Goal: Transaction & Acquisition: Purchase product/service

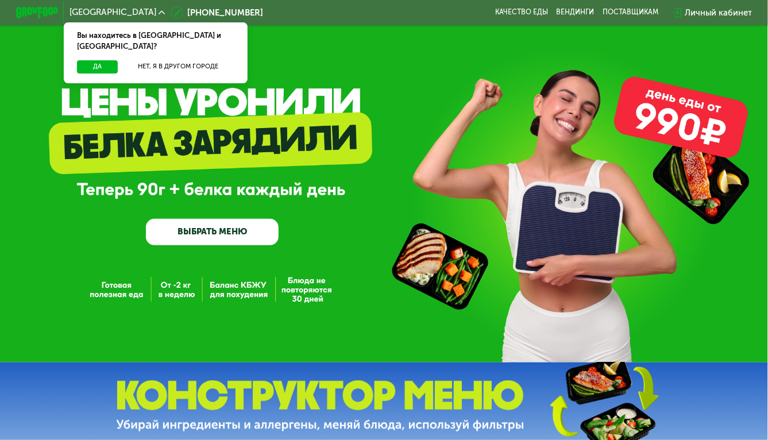
click at [222, 233] on link "ВЫБРАТЬ МЕНЮ" at bounding box center [212, 232] width 133 height 26
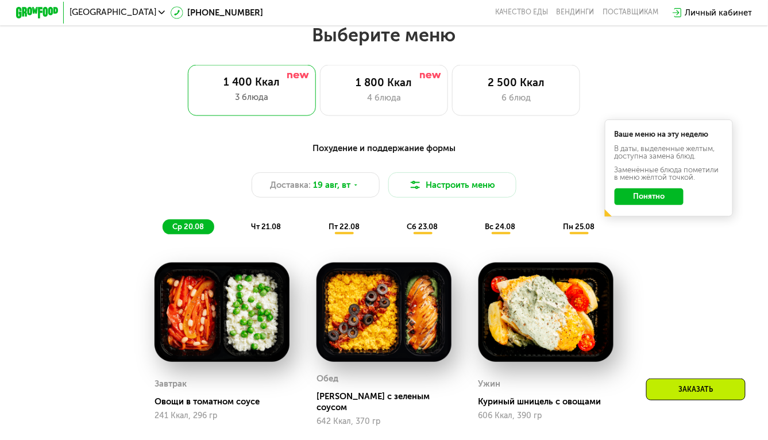
scroll to position [464, 0]
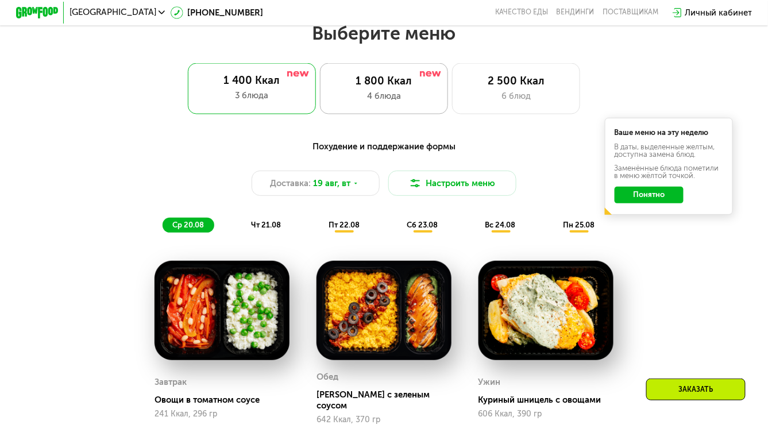
click at [378, 97] on div "4 блюда" at bounding box center [384, 96] width 106 height 13
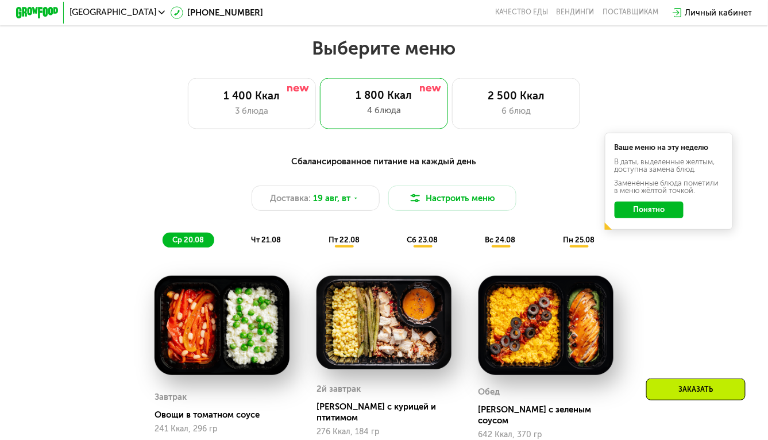
scroll to position [455, 0]
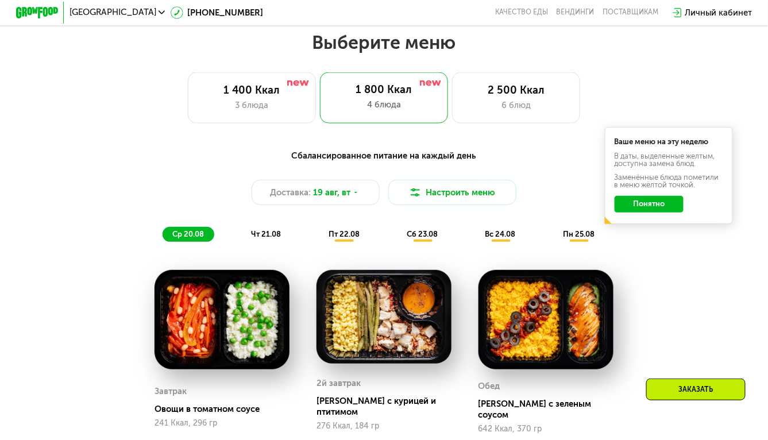
click at [319, 239] on div "чт 21.08" at bounding box center [344, 234] width 51 height 15
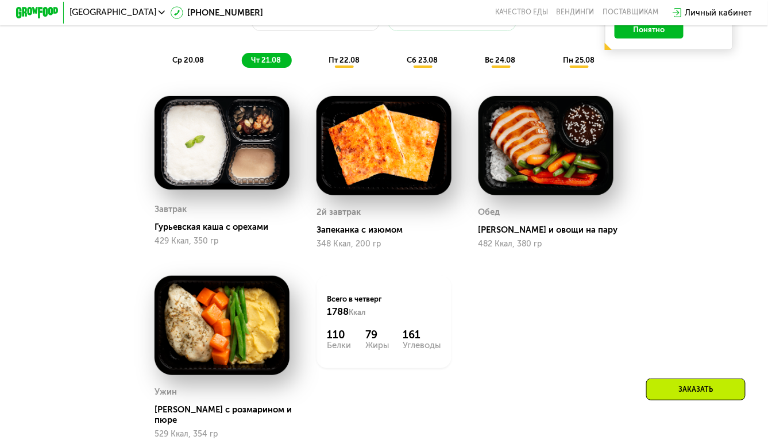
scroll to position [461, 0]
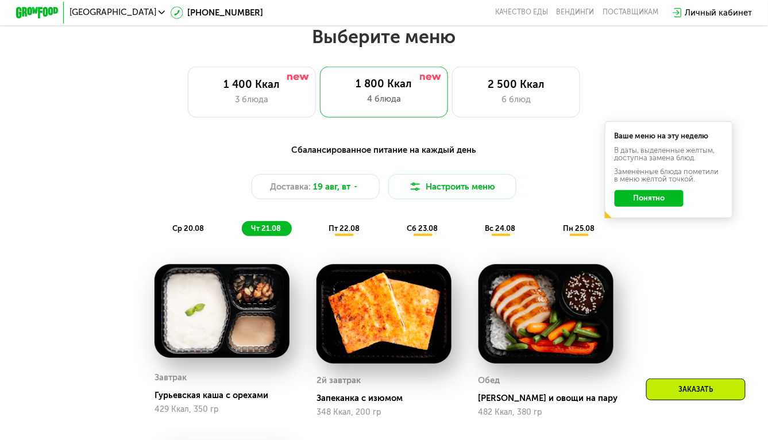
click at [344, 229] on span "пт 22.08" at bounding box center [343, 228] width 31 height 9
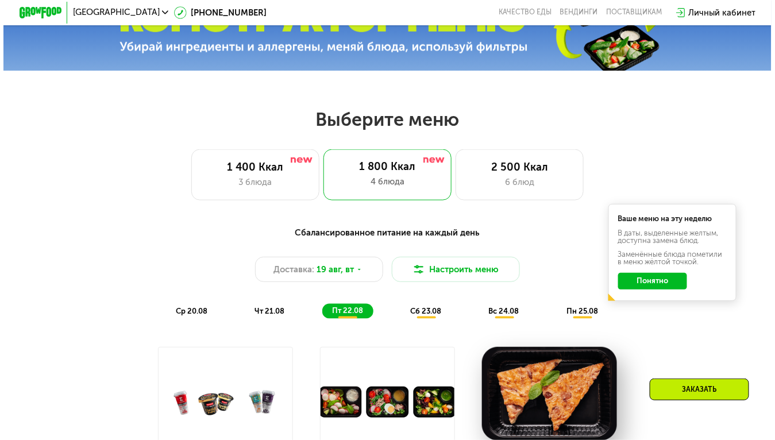
scroll to position [364, 0]
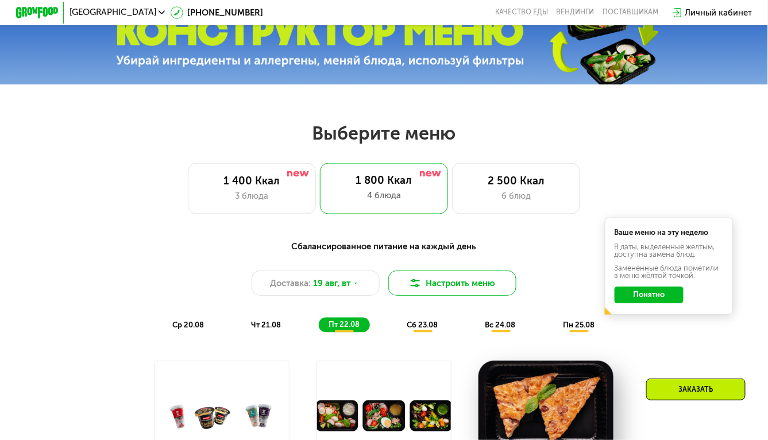
click at [430, 287] on button "Настроить меню" at bounding box center [452, 283] width 128 height 26
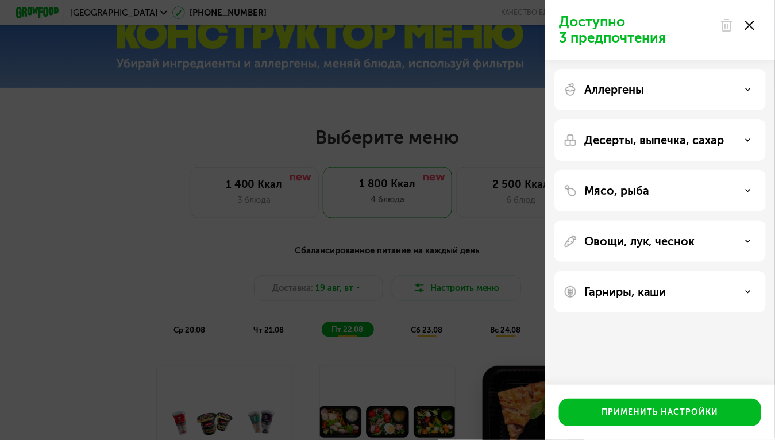
click at [629, 221] on div "Мясо, рыба" at bounding box center [659, 241] width 211 height 41
click at [627, 192] on p "Мясо, рыба" at bounding box center [616, 191] width 65 height 14
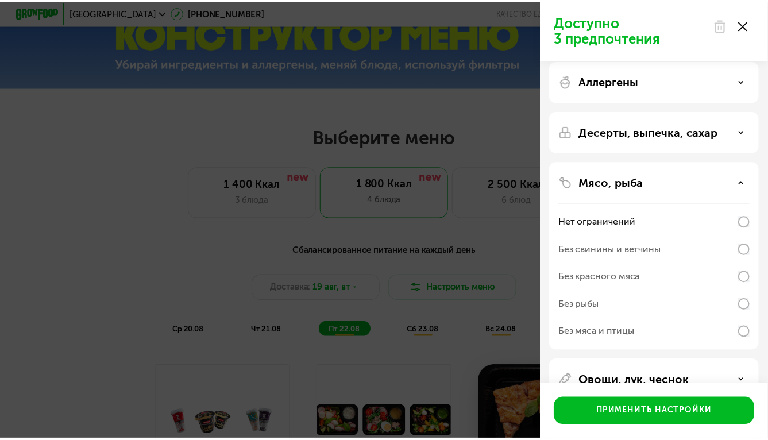
scroll to position [10, 0]
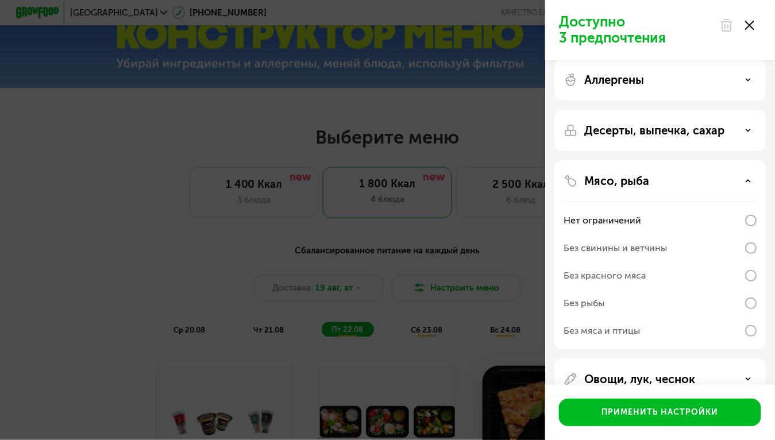
click at [743, 328] on div "Без мяса и птицы" at bounding box center [659, 331] width 193 height 28
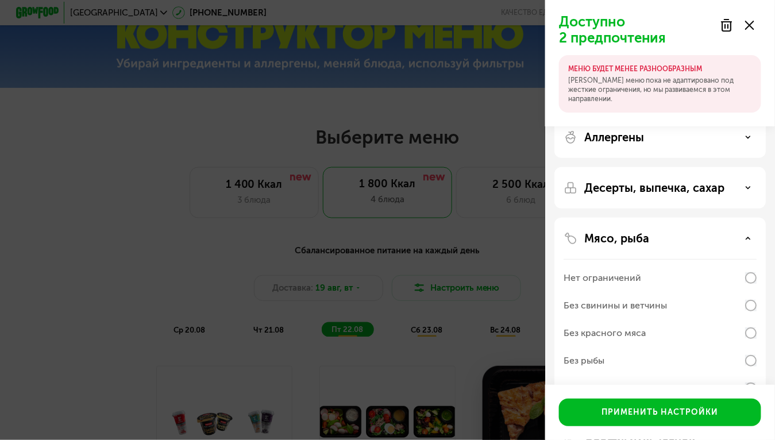
click at [513, 229] on div "Доступно 2 предпочтения МЕНЮ БУДЕТ МЕНЕЕ РАЗНООБРАЗНЫМ Наше меню пока не адапти…" at bounding box center [387, 220] width 775 height 440
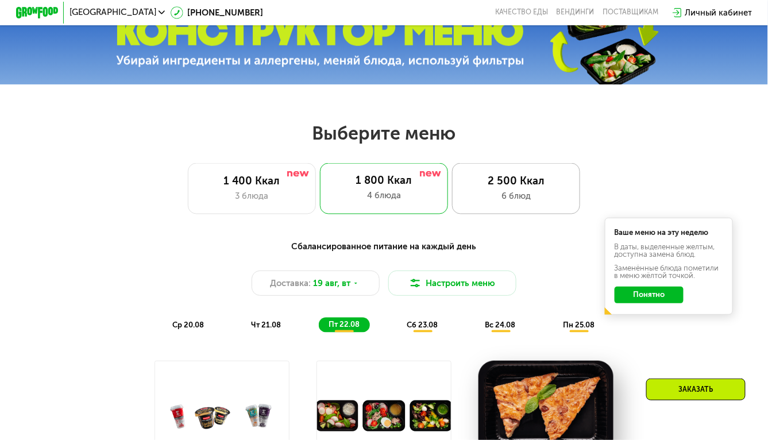
click at [498, 194] on div "6 блюд" at bounding box center [516, 196] width 106 height 13
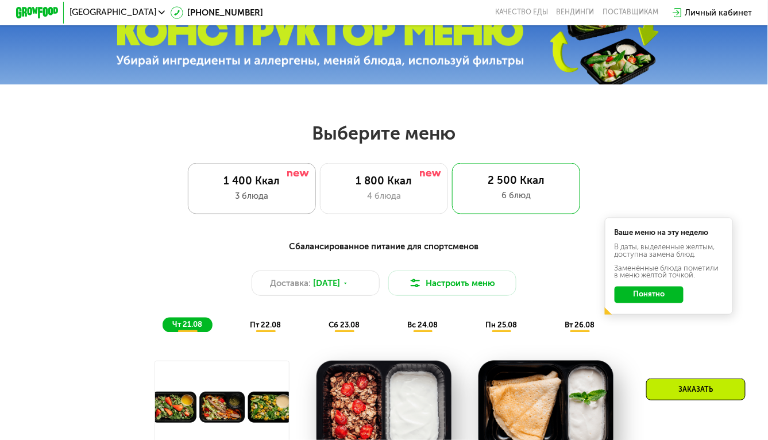
click at [320, 191] on div "1 400 Ккал 3 блюда" at bounding box center [384, 188] width 128 height 51
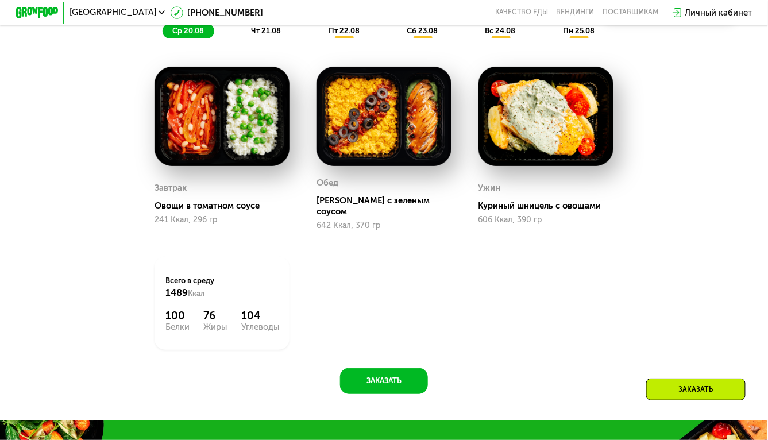
scroll to position [525, 0]
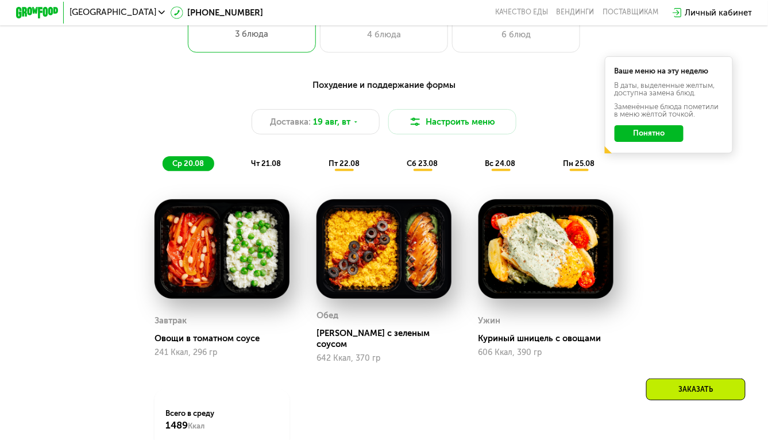
click at [319, 161] on div "чт 21.08" at bounding box center [344, 163] width 51 height 15
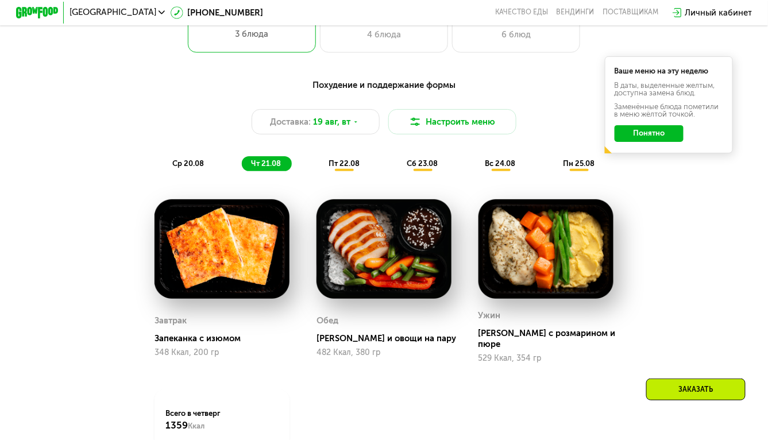
click at [397, 171] on div "пт 22.08" at bounding box center [422, 163] width 51 height 15
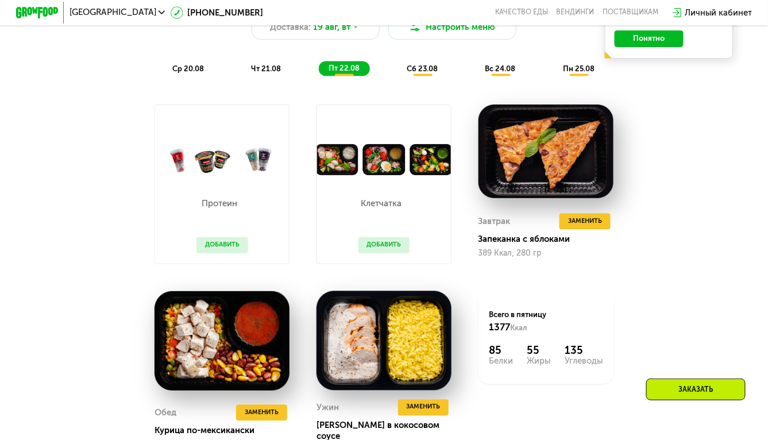
scroll to position [602, 0]
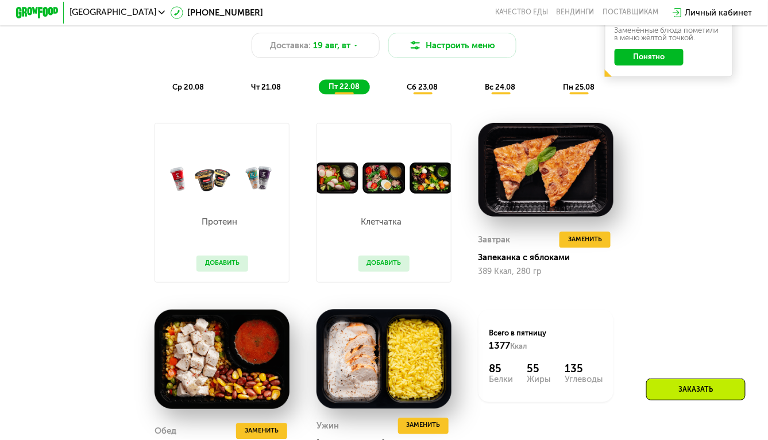
click at [413, 91] on span "сб 23.08" at bounding box center [422, 87] width 31 height 9
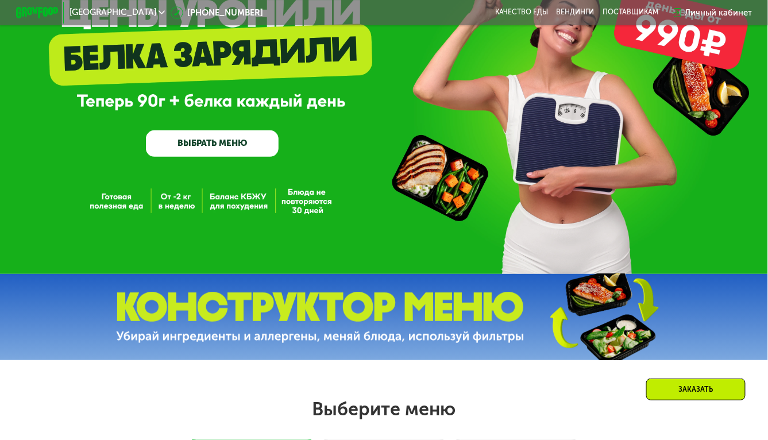
scroll to position [0, 0]
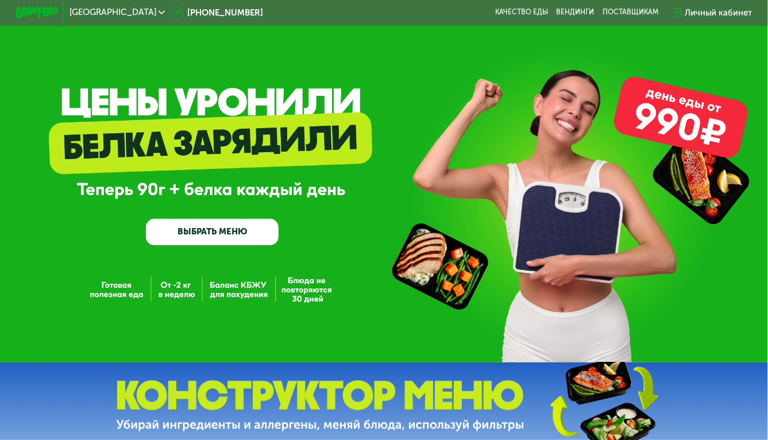
click at [215, 235] on link "ВЫБРАТЬ МЕНЮ" at bounding box center [212, 232] width 133 height 26
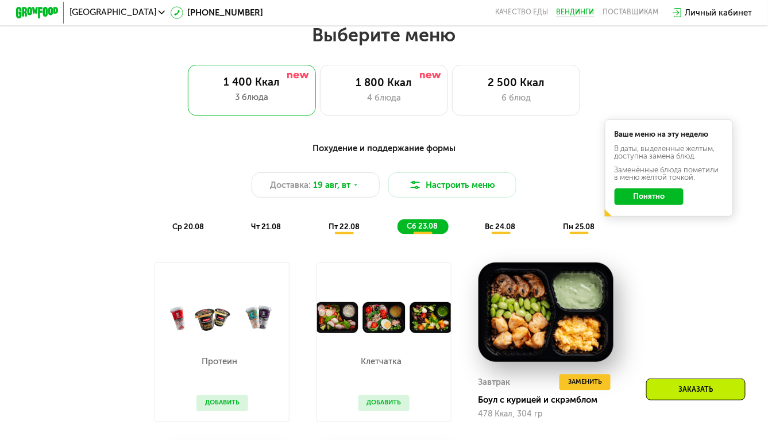
scroll to position [464, 0]
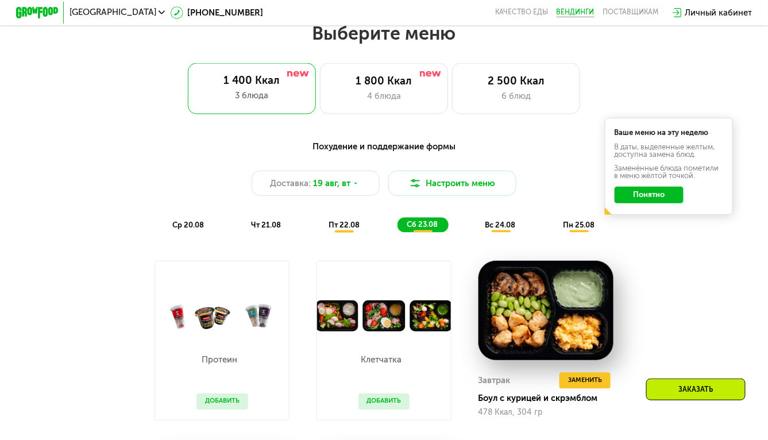
click at [576, 15] on link "Вендинги" at bounding box center [575, 12] width 38 height 9
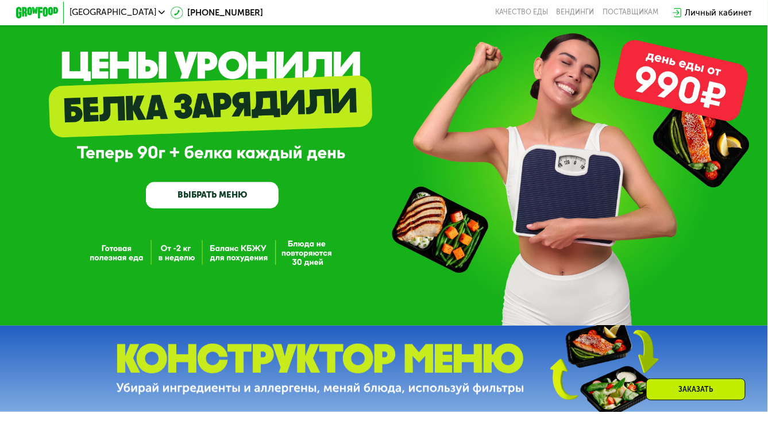
scroll to position [37, 0]
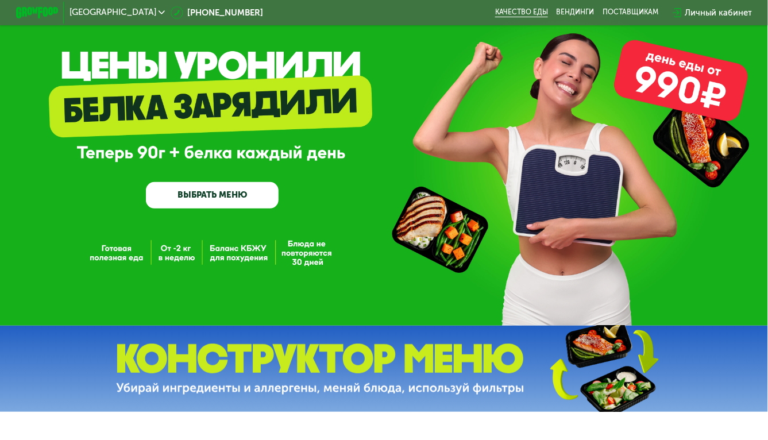
click at [513, 14] on link "Качество еды" at bounding box center [521, 12] width 53 height 9
